Goal: Task Accomplishment & Management: Manage account settings

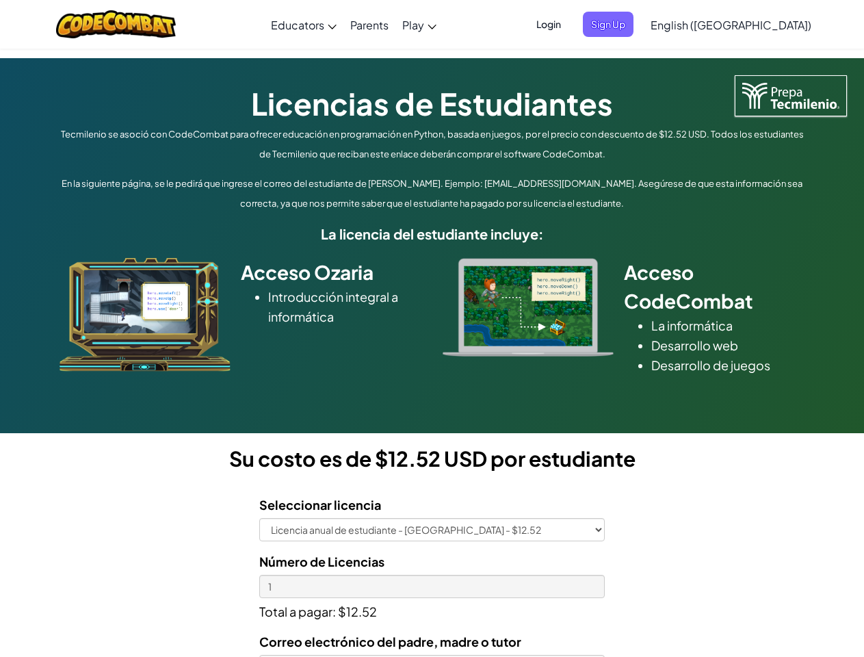
click at [433, 329] on div at bounding box center [529, 307] width 192 height 99
click at [569, 24] on span "Login" at bounding box center [548, 24] width 41 height 25
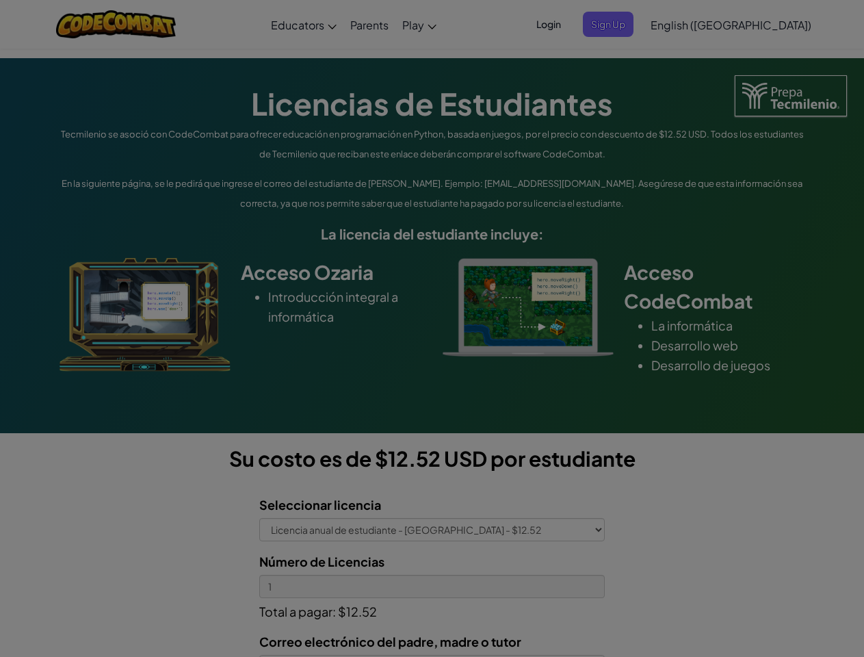
click at [0, 0] on input "Email or Username :" at bounding box center [0, 0] width 0 height 0
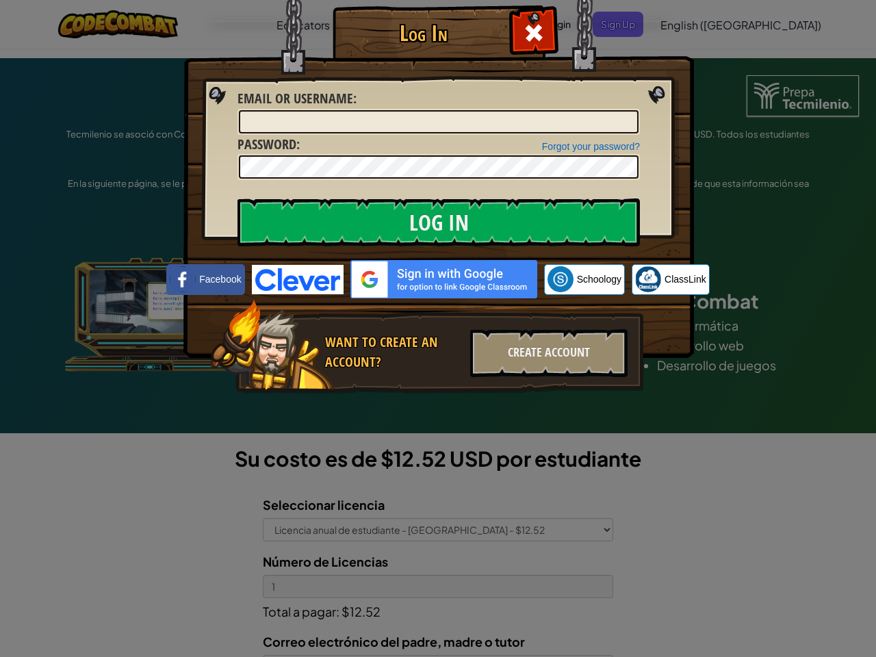
click at [692, 24] on div "Log In Unknown Error Email or Username : Forgot your password? Password : Log I…" at bounding box center [438, 328] width 876 height 657
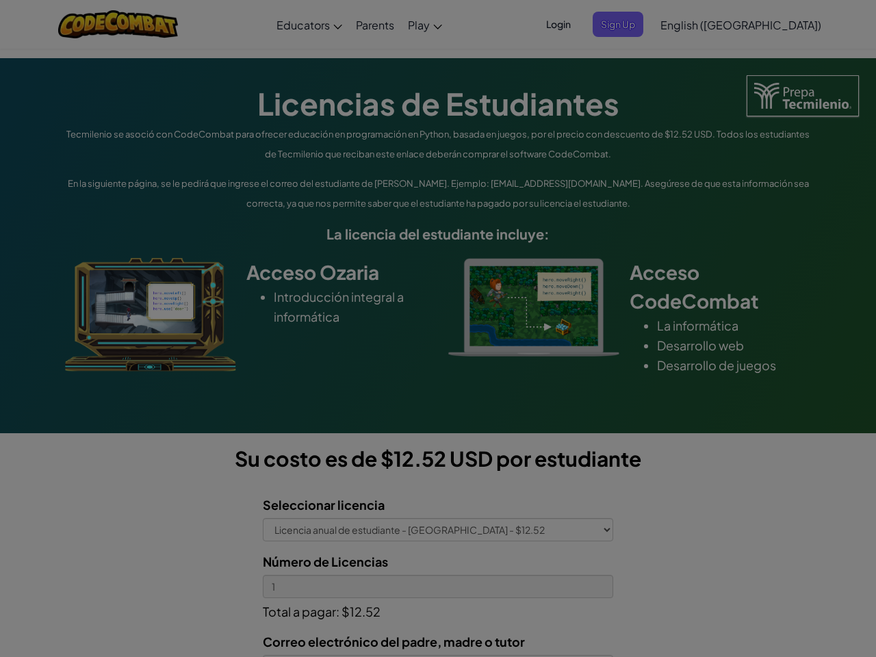
click at [692, 24] on div "Log In Unknown Error Email or Username : Forgot your password? Password : Log I…" at bounding box center [438, 328] width 876 height 657
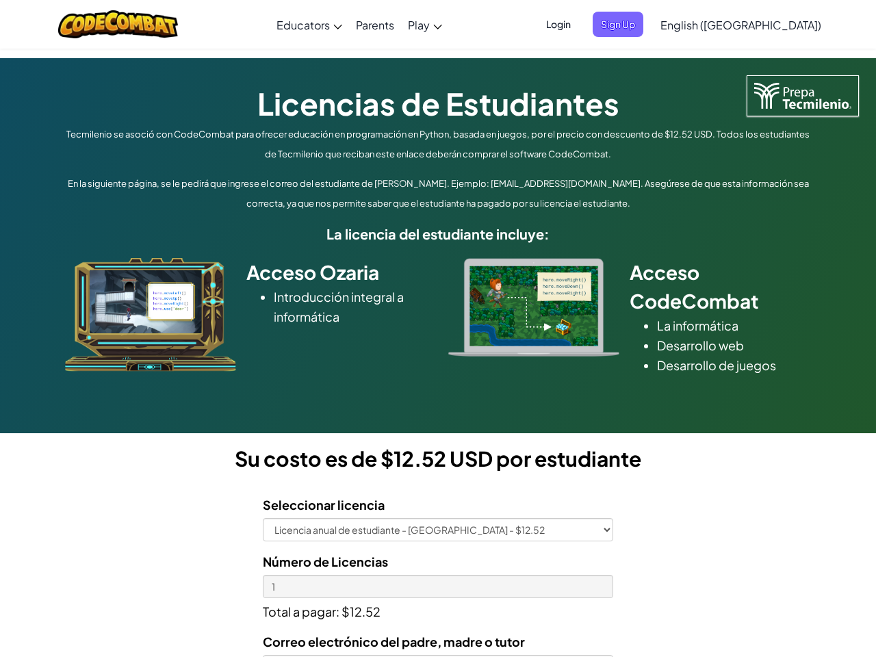
click at [765, 25] on div at bounding box center [438, 328] width 876 height 657
